Goal: Information Seeking & Learning: Learn about a topic

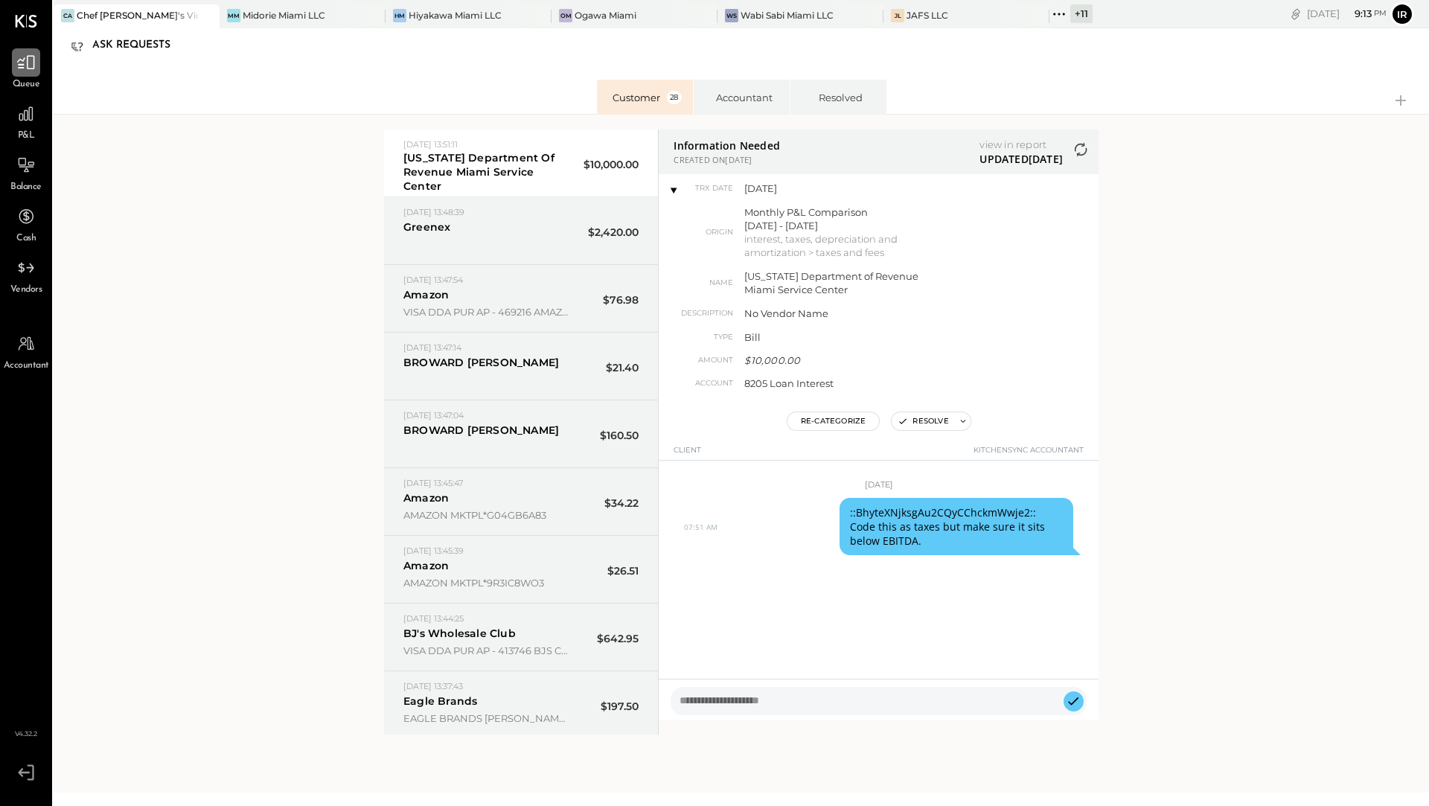
click at [28, 75] on div at bounding box center [26, 62] width 28 height 28
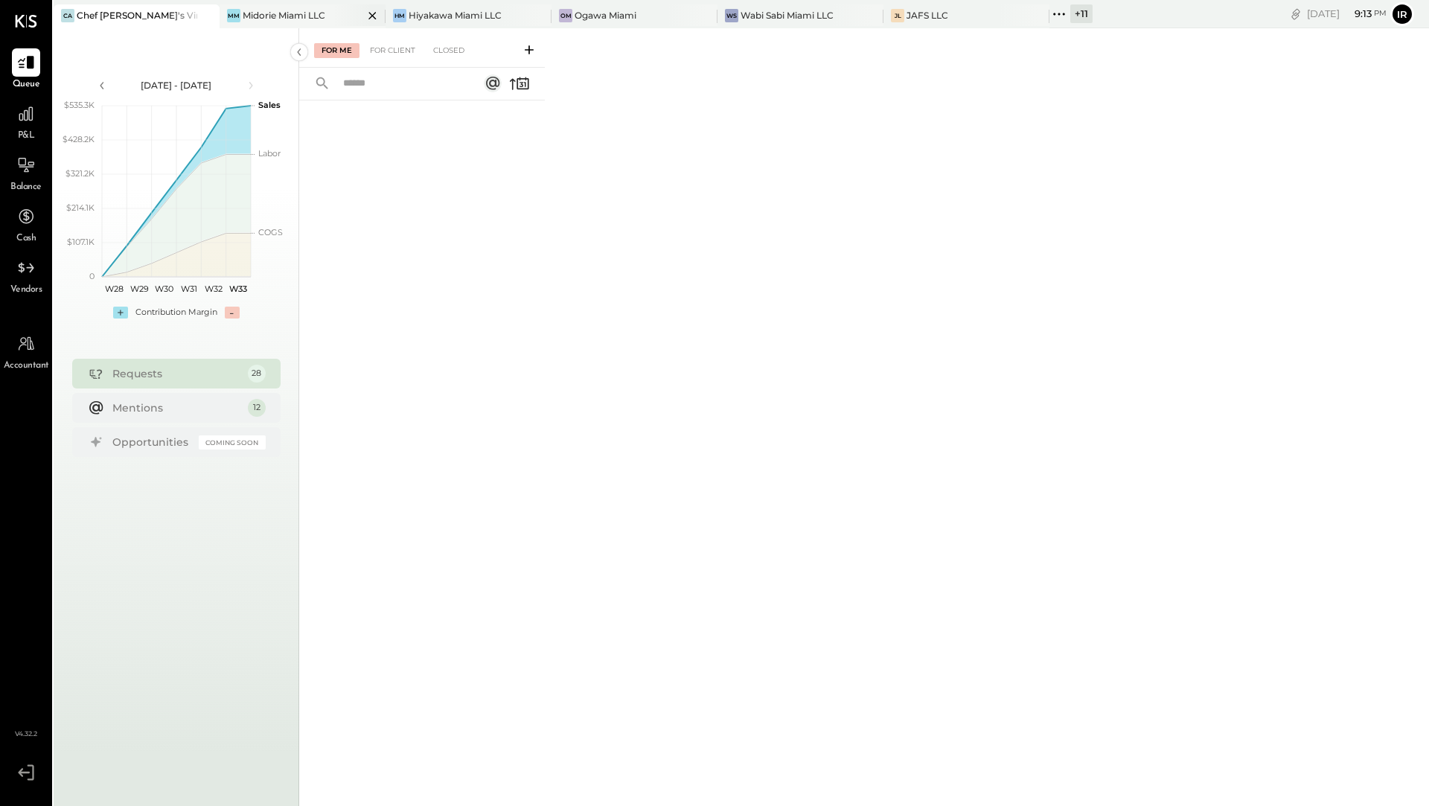
click at [251, 15] on div "Midorie Miami LLC" at bounding box center [284, 15] width 83 height 13
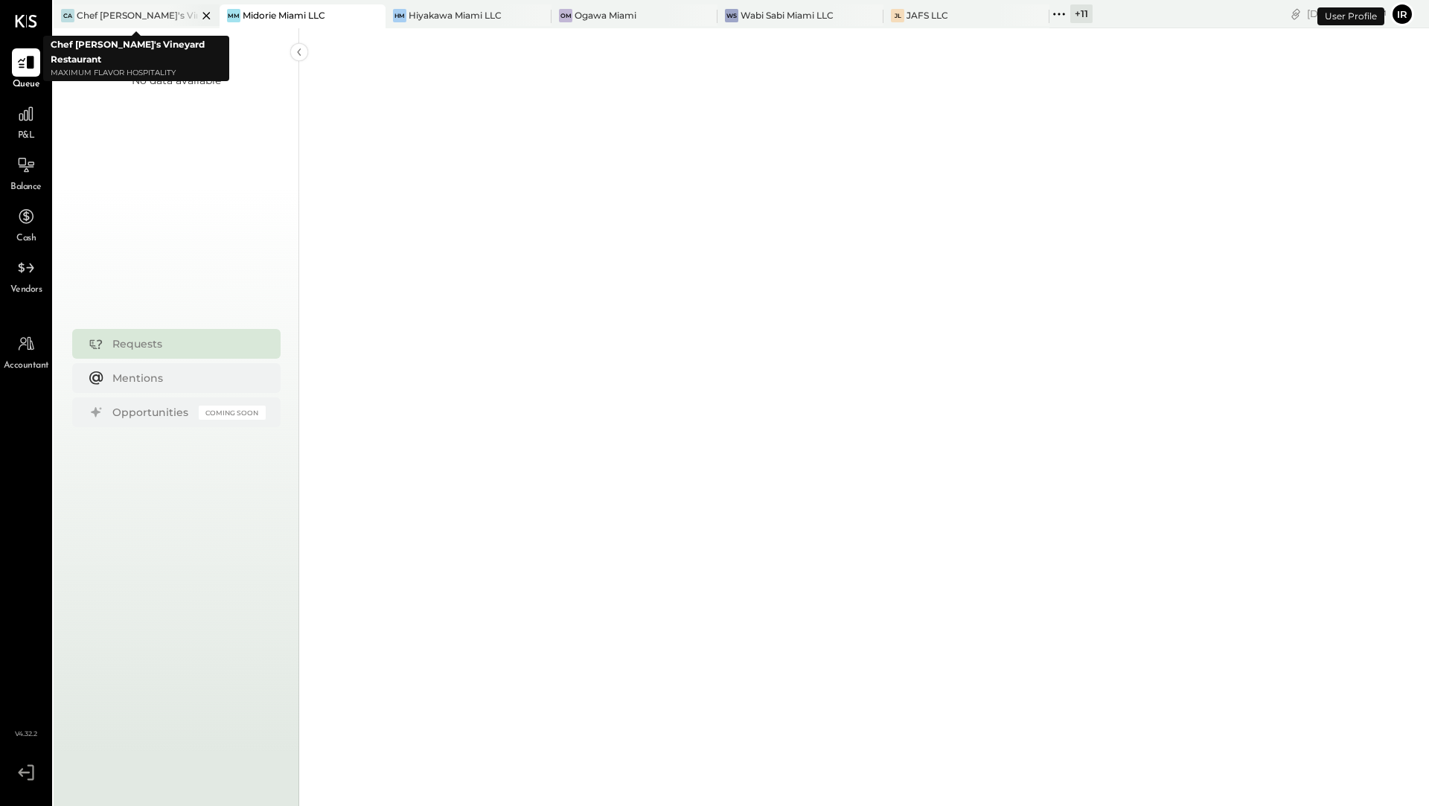
click at [203, 19] on icon at bounding box center [206, 16] width 19 height 18
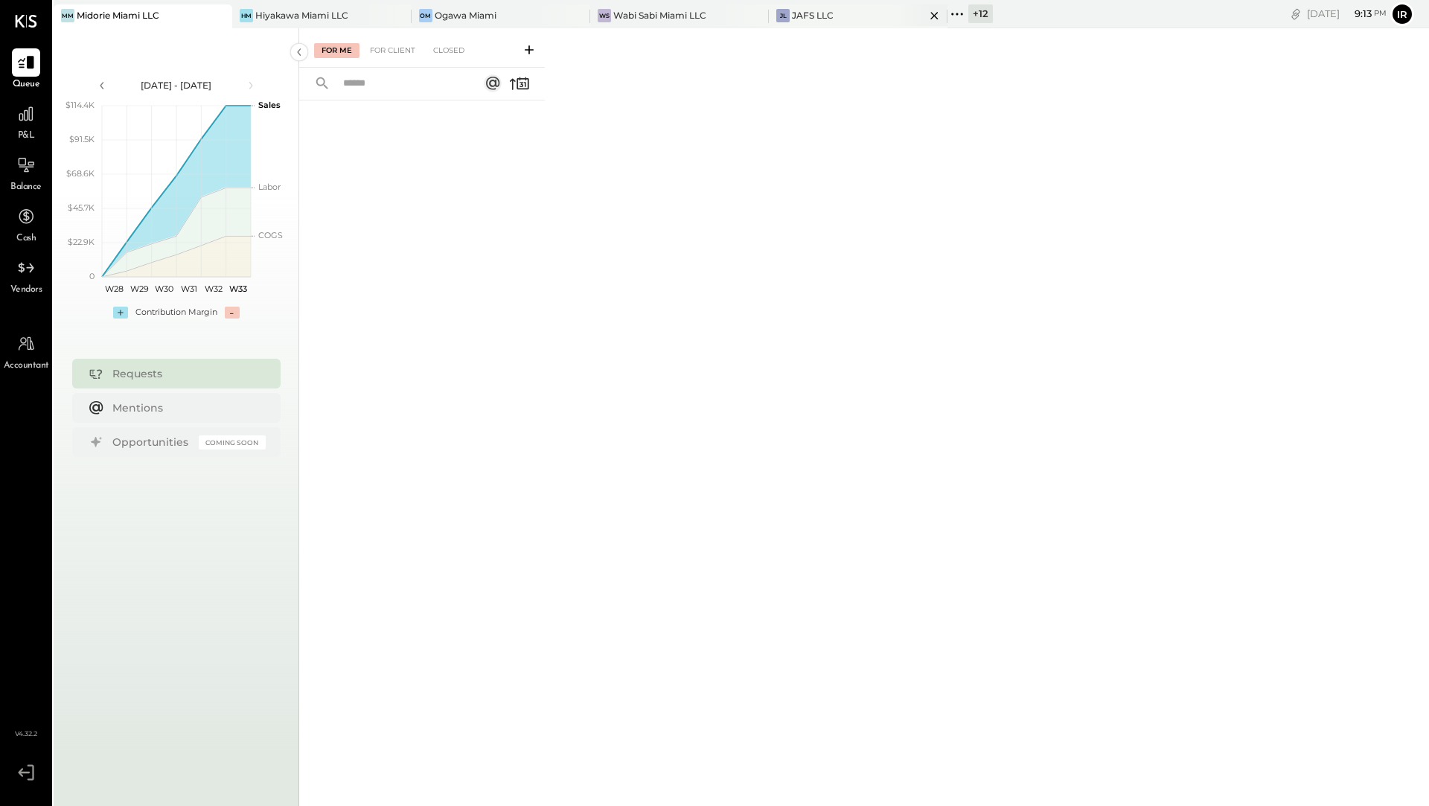
click at [822, 22] on div "JL JAFS LLC" at bounding box center [847, 15] width 156 height 13
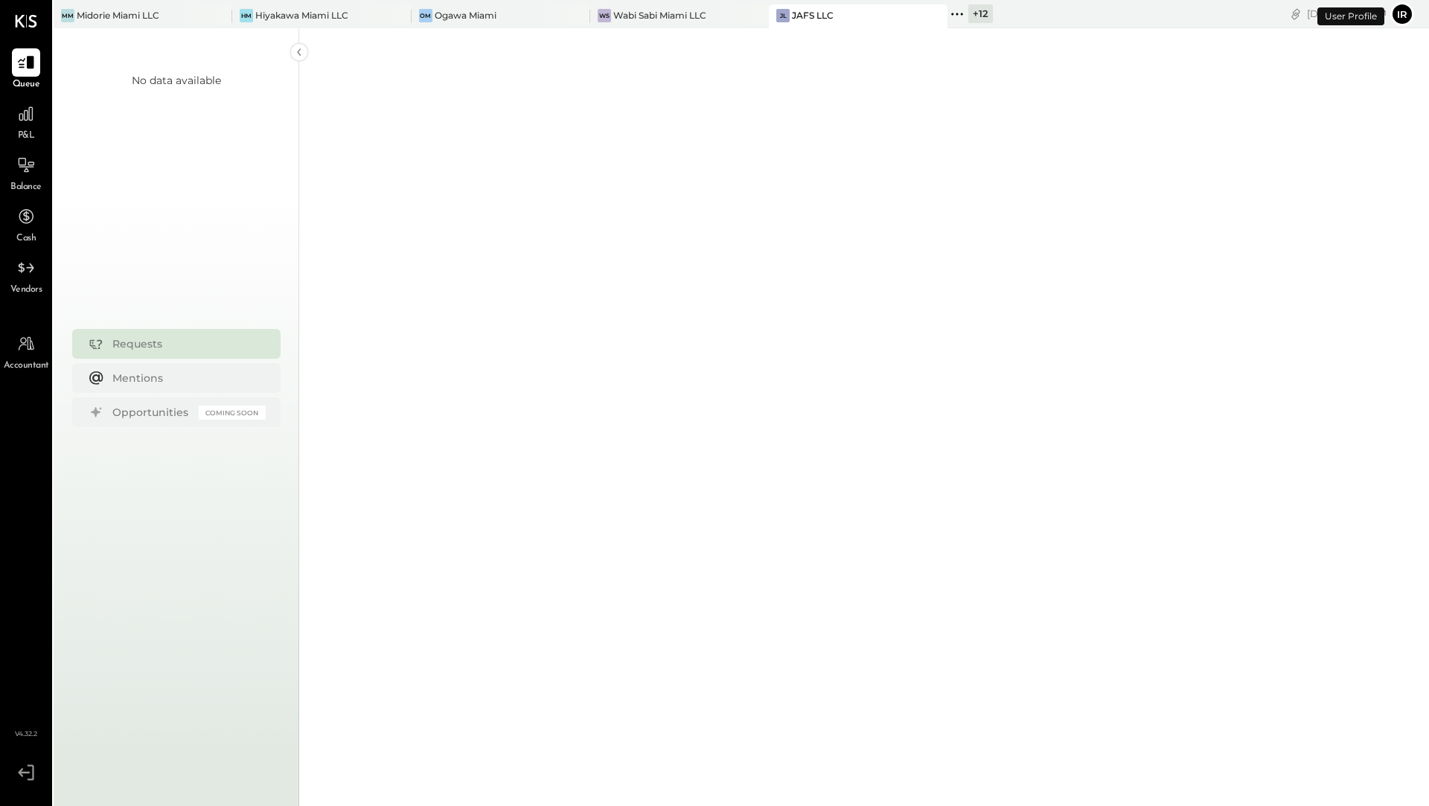
click at [33, 130] on span "P&L" at bounding box center [26, 135] width 17 height 13
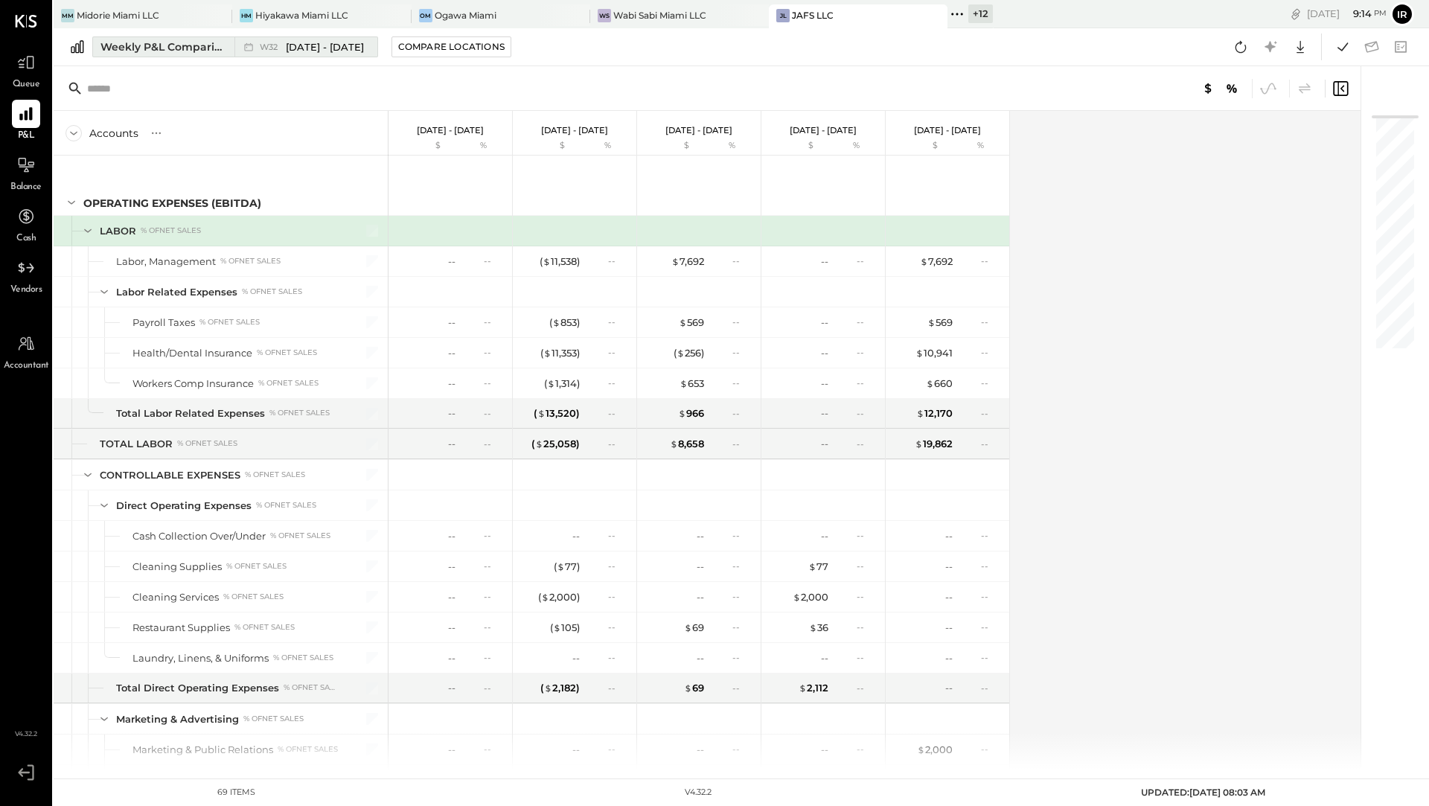
click at [179, 47] on div "Weekly P&L Comparison" at bounding box center [162, 46] width 125 height 15
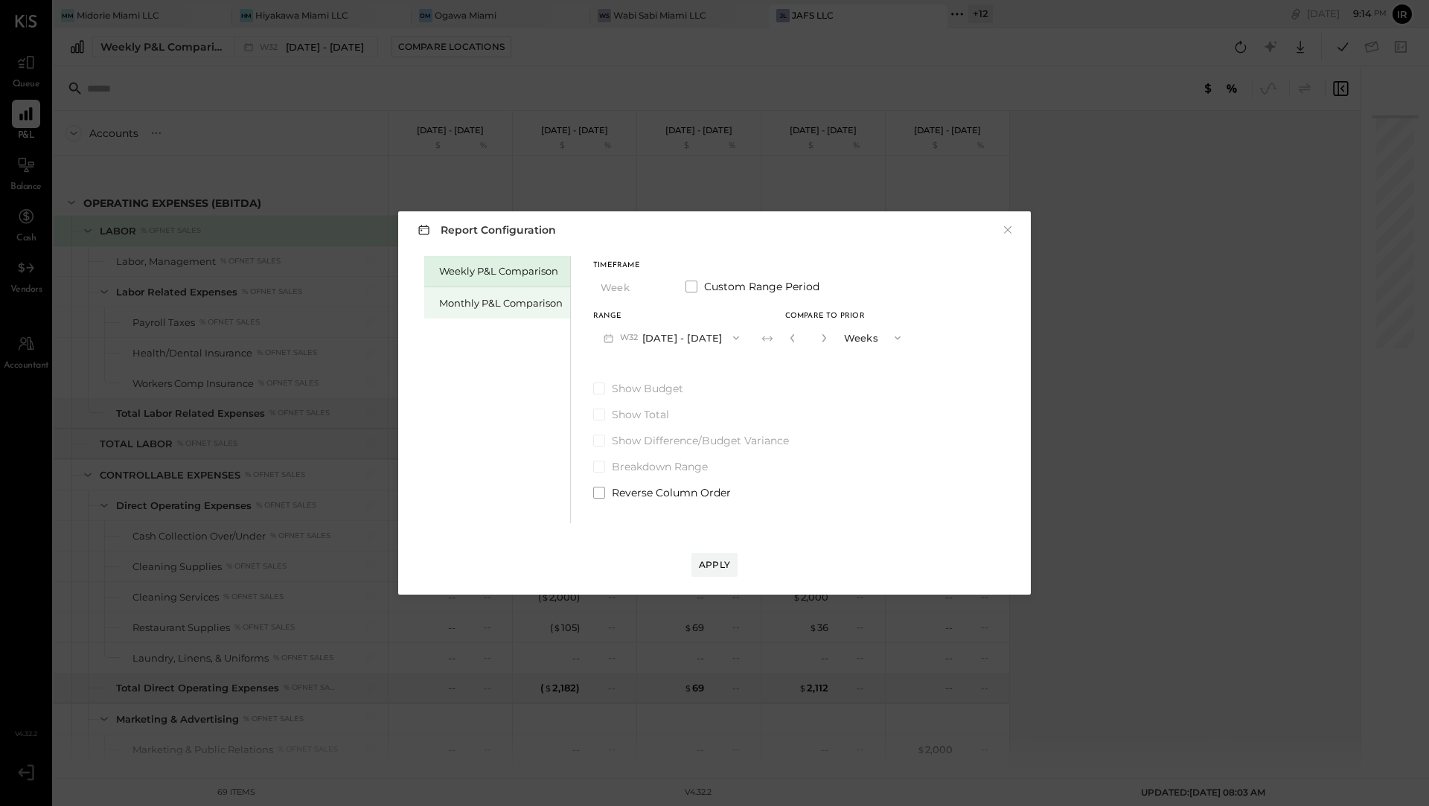
click at [467, 311] on div "Monthly P&L Comparison" at bounding box center [497, 302] width 146 height 31
click at [672, 341] on button "M08 Aug 1 - 31, 2025" at bounding box center [671, 338] width 157 height 28
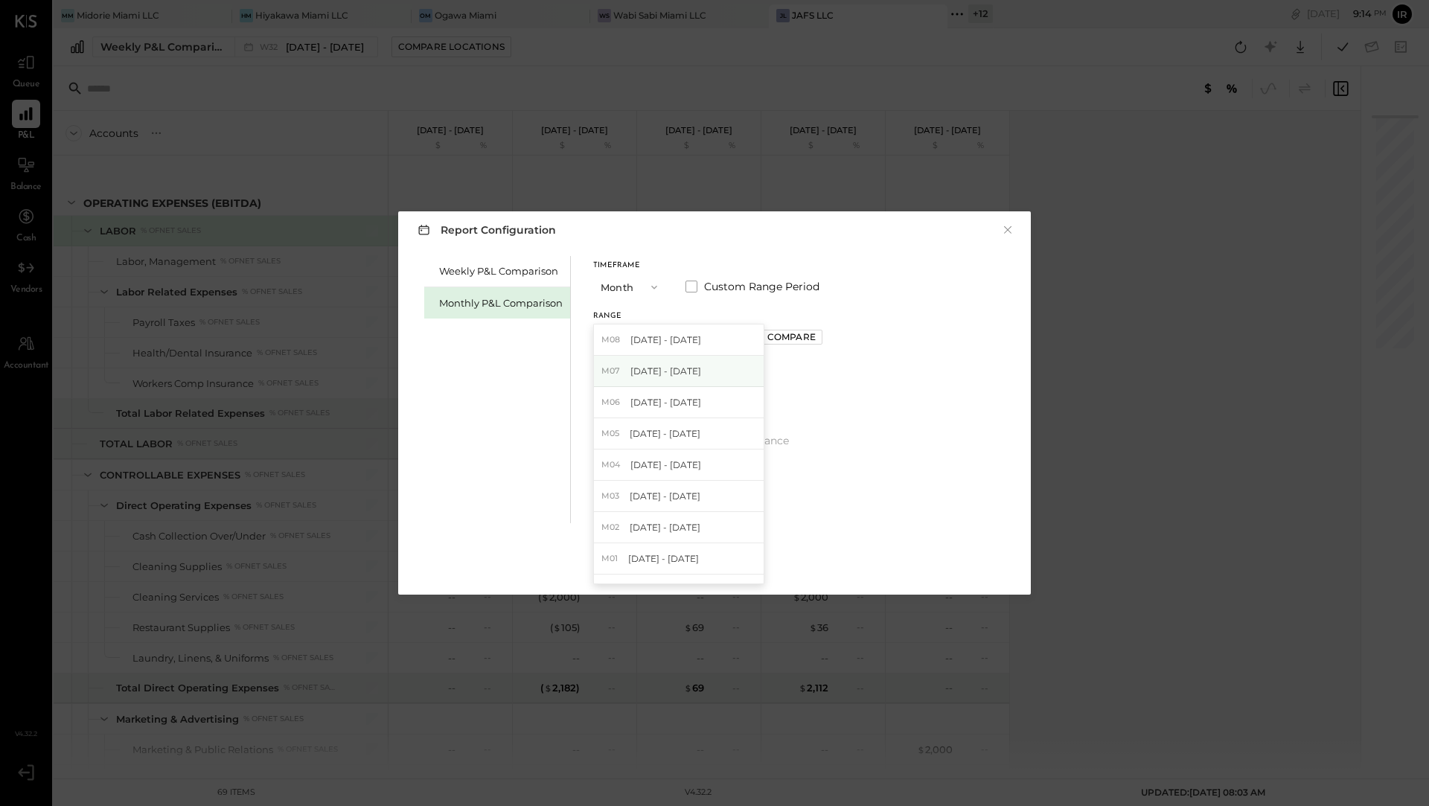
click at [672, 377] on span "Jul 1 - 31, 2025" at bounding box center [665, 371] width 71 height 13
click at [784, 333] on div "Compare" at bounding box center [791, 336] width 48 height 13
click at [819, 339] on button "button" at bounding box center [825, 338] width 12 height 16
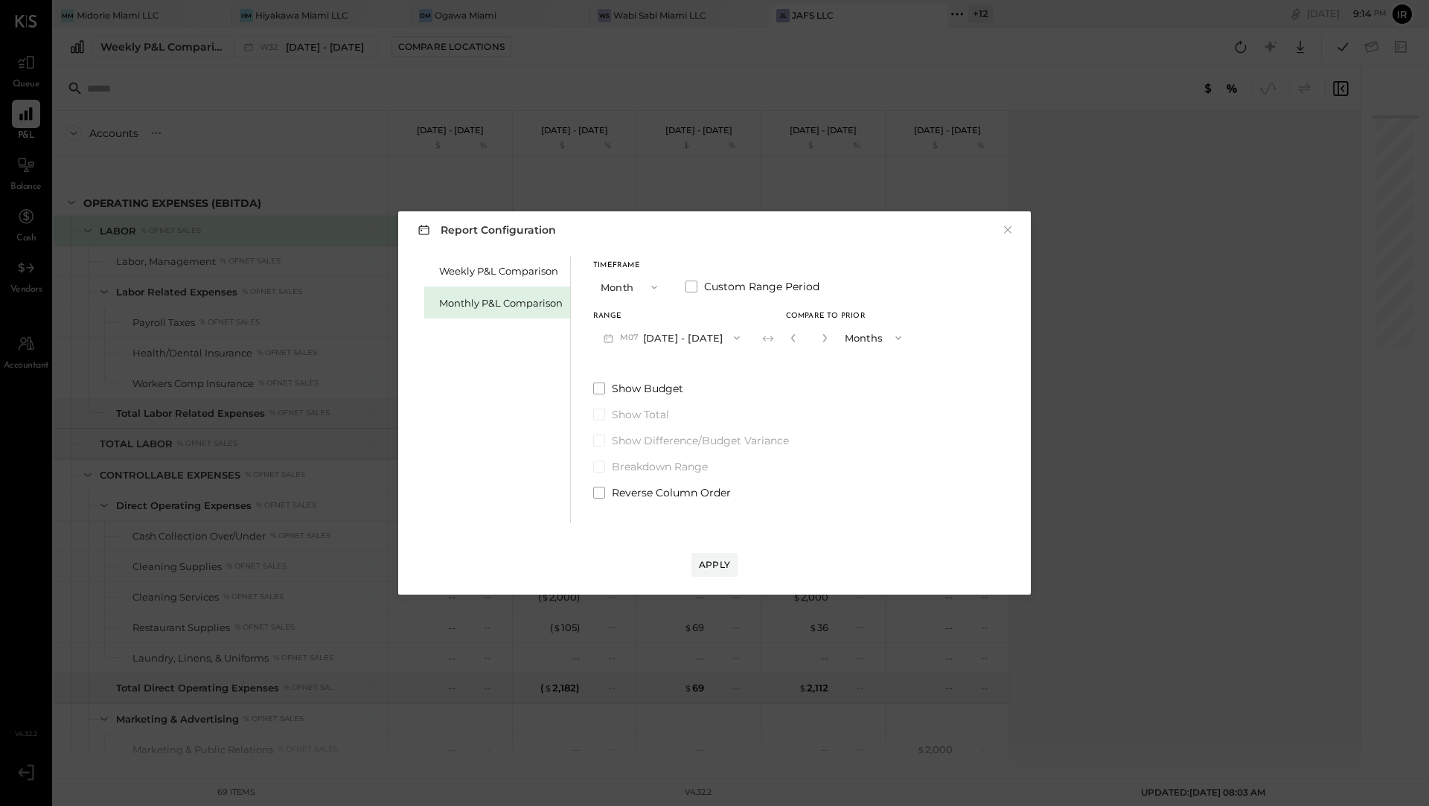
click at [819, 339] on button "button" at bounding box center [825, 338] width 12 height 16
type input "*"
click at [717, 570] on div "Apply" at bounding box center [714, 564] width 31 height 13
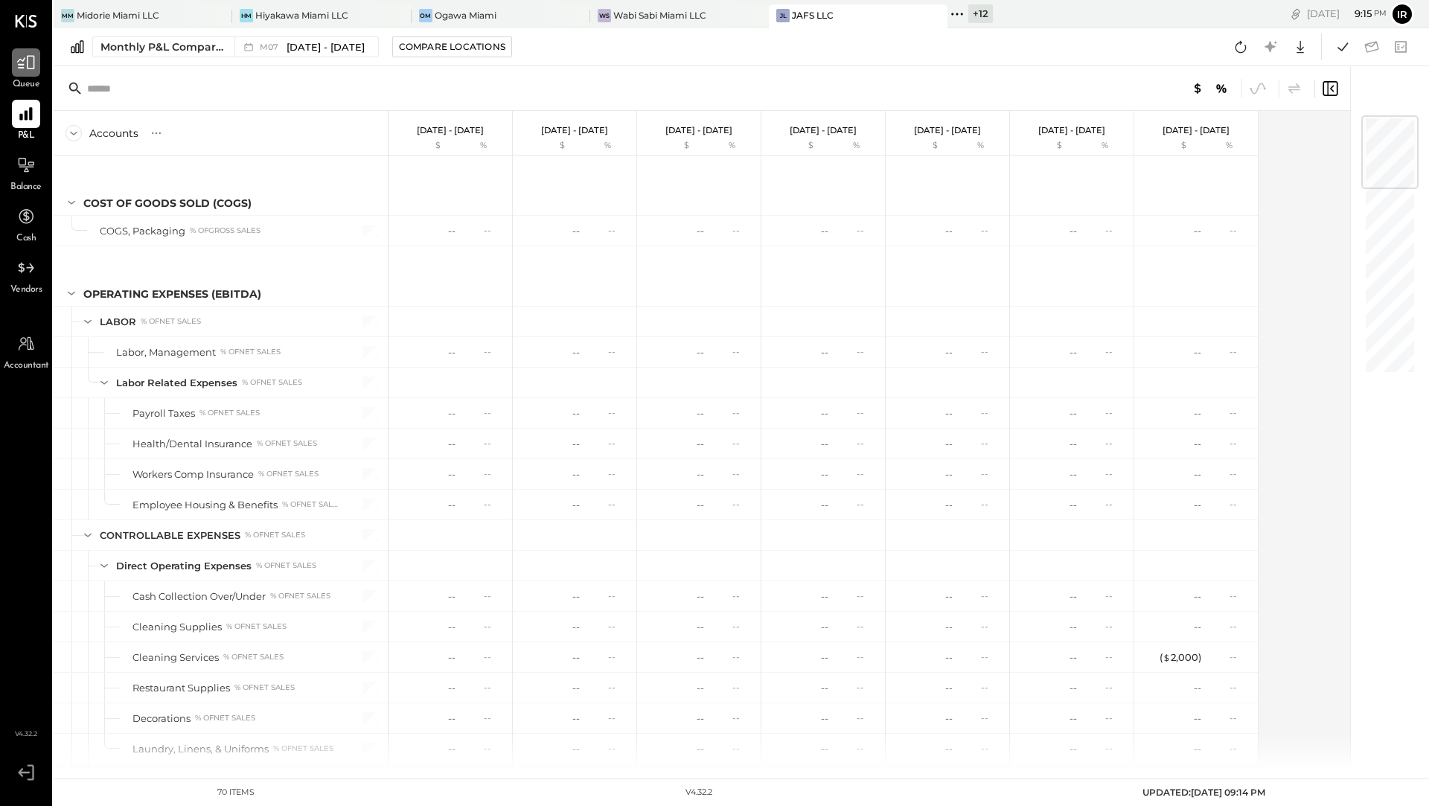
click at [31, 68] on icon at bounding box center [25, 62] width 19 height 19
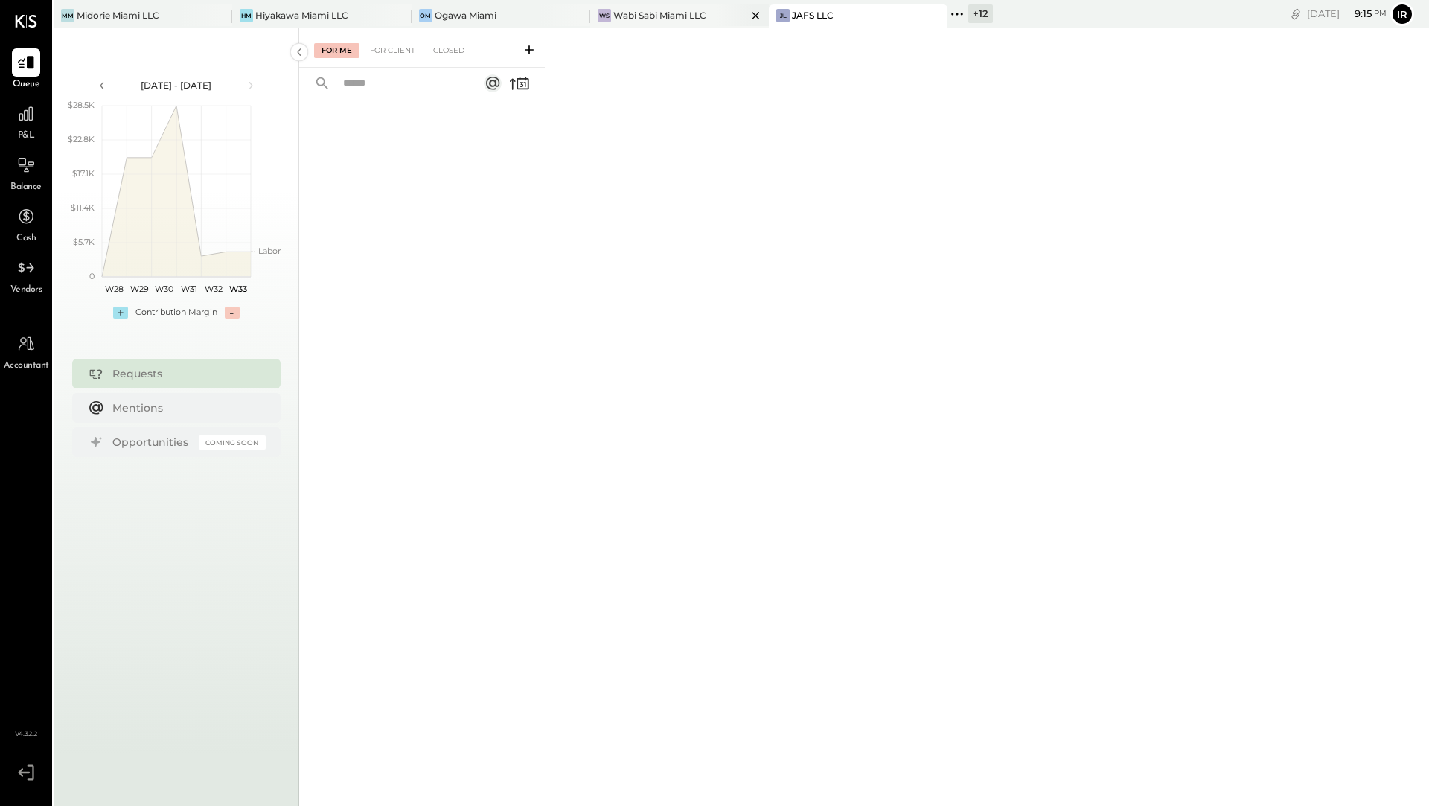
click at [702, 9] on div "Wabi Sabi Miami LLC" at bounding box center [659, 15] width 93 height 13
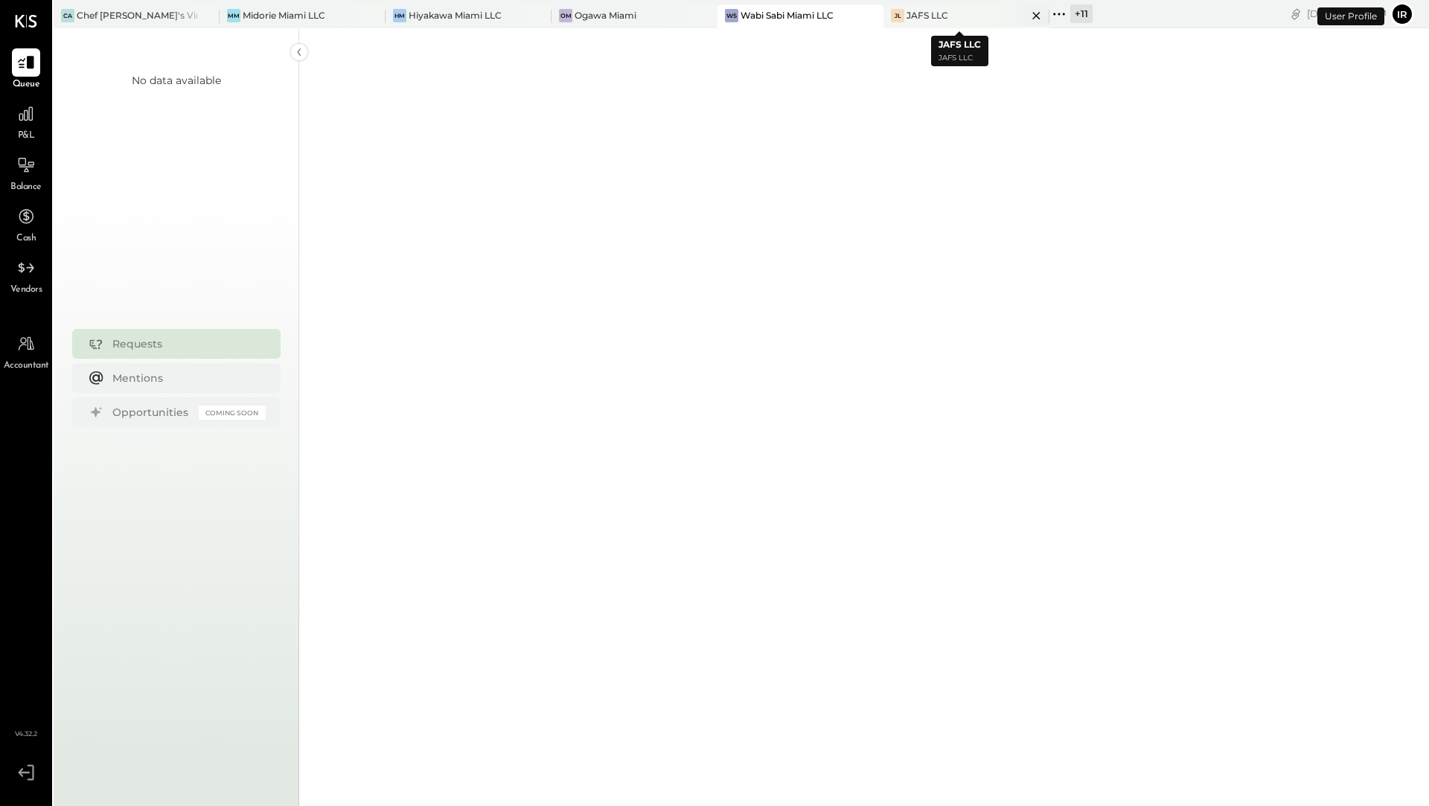
click at [1027, 14] on icon at bounding box center [1036, 16] width 19 height 18
